Goal: Obtain resource: Obtain resource

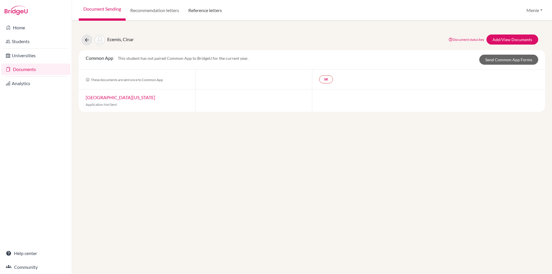
click at [224, 12] on link "Reference letters" at bounding box center [205, 10] width 43 height 21
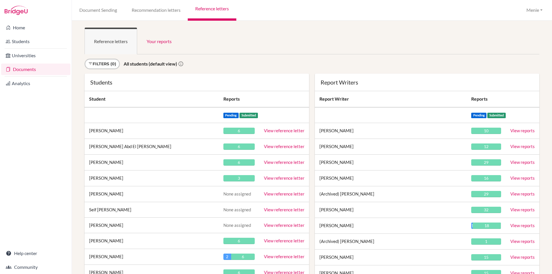
scroll to position [6183, 0]
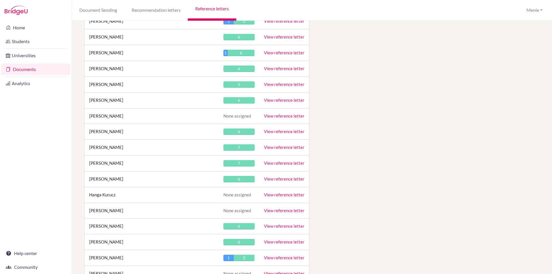
click at [269, 148] on link "View reference letter" at bounding box center [284, 147] width 41 height 5
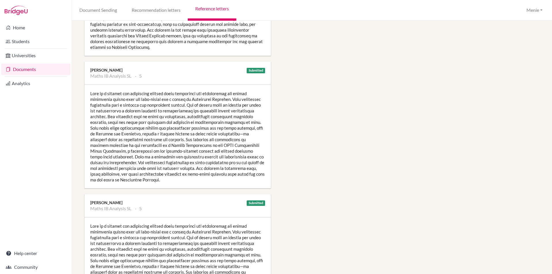
scroll to position [604, 0]
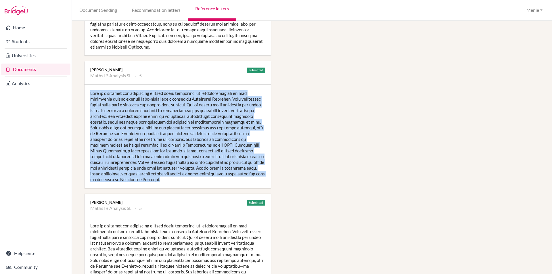
drag, startPoint x: 91, startPoint y: 87, endPoint x: 158, endPoint y: 177, distance: 111.9
click at [158, 177] on div at bounding box center [178, 137] width 186 height 104
copy div "Lore ip d sitamet con adipiscing elitsed doeiu temporinci utl etdoloremag ali e…"
